Goal: Information Seeking & Learning: Find specific page/section

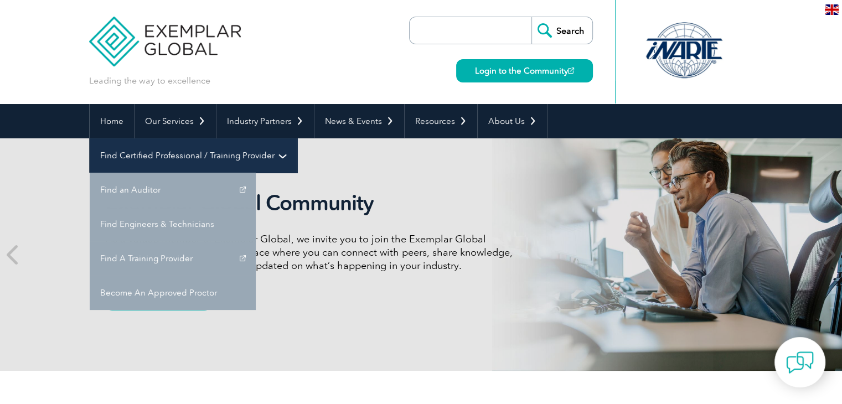
click at [297, 138] on link "Find Certified Professional / Training Provider" at bounding box center [193, 155] width 207 height 34
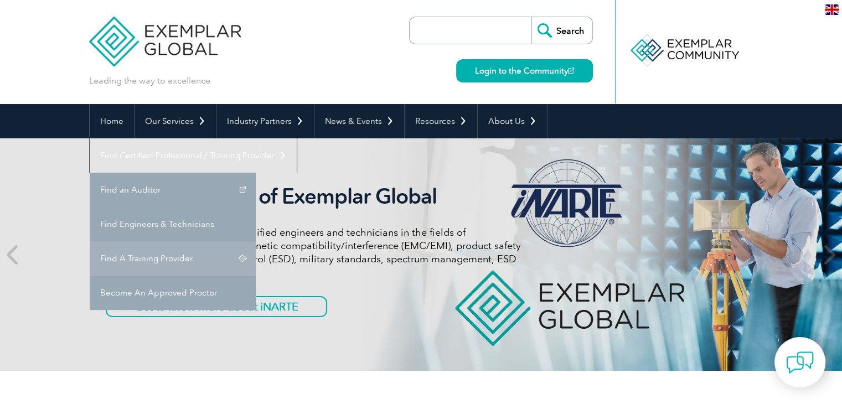
click at [256, 242] on link "Find A Training Provider" at bounding box center [173, 259] width 166 height 34
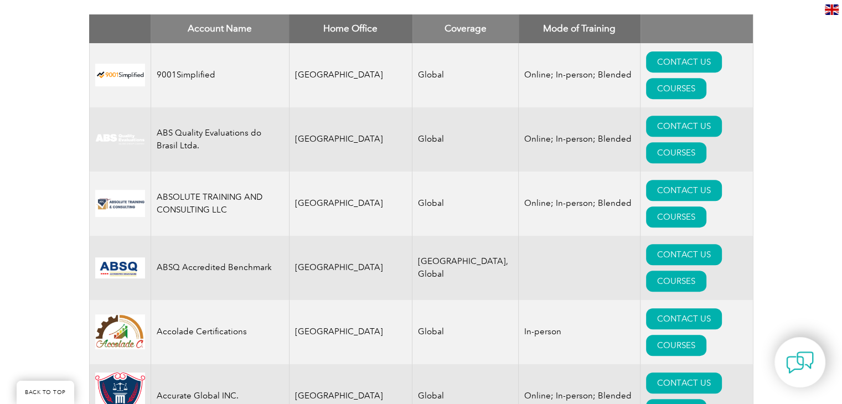
scroll to position [332, 0]
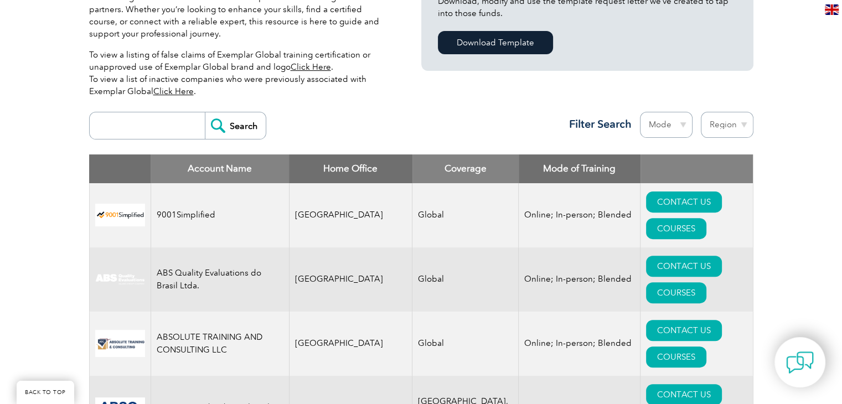
click at [170, 127] on input "search" at bounding box center [150, 125] width 110 height 27
type input "bluestar"
click at [245, 128] on input "Search" at bounding box center [235, 125] width 61 height 27
click at [210, 123] on input "Search" at bounding box center [235, 125] width 61 height 27
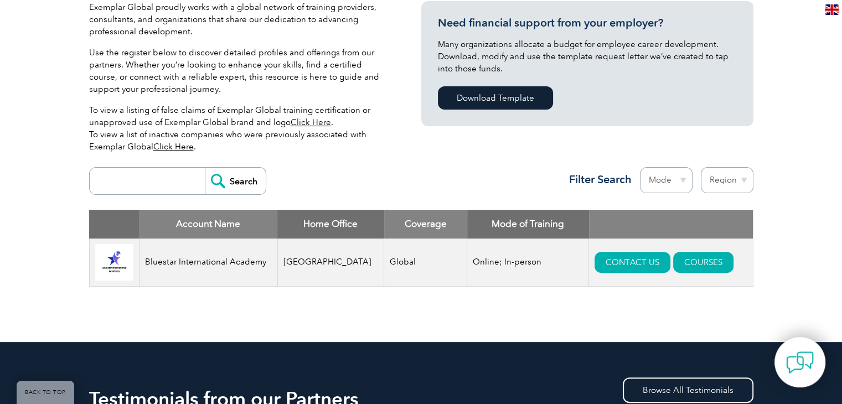
scroll to position [332, 0]
